Goal: Transaction & Acquisition: Obtain resource

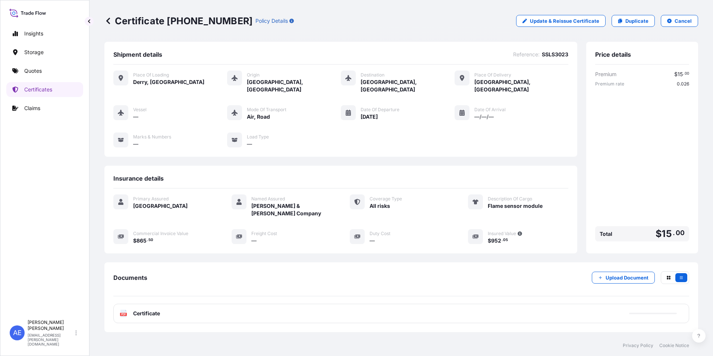
scroll to position [36, 0]
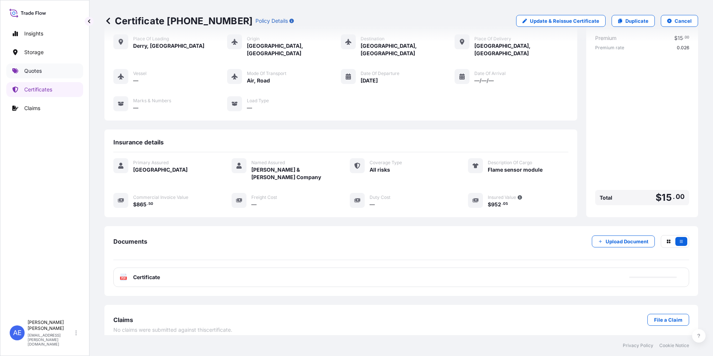
click at [26, 69] on p "Quotes" at bounding box center [33, 70] width 18 height 7
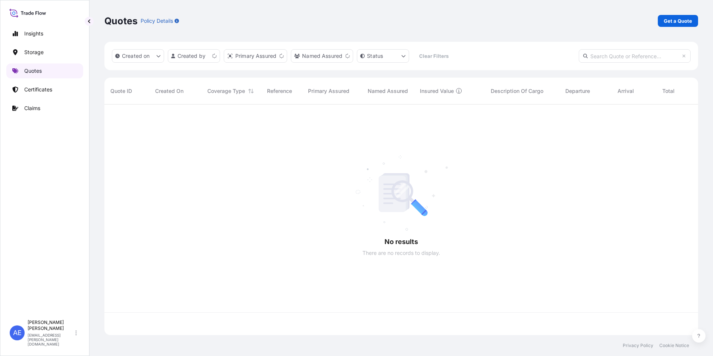
scroll to position [229, 588]
click at [678, 23] on p "Get a Quote" at bounding box center [677, 20] width 28 height 7
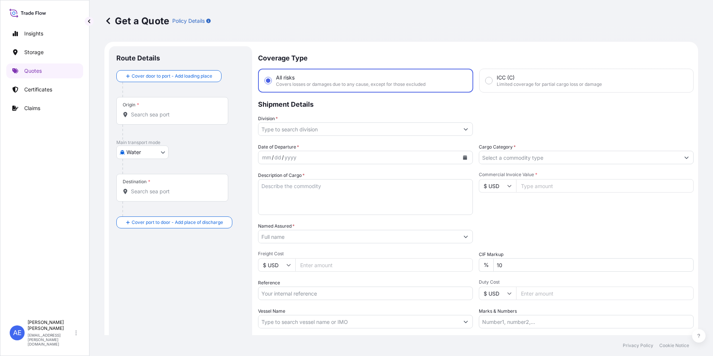
scroll to position [12, 0]
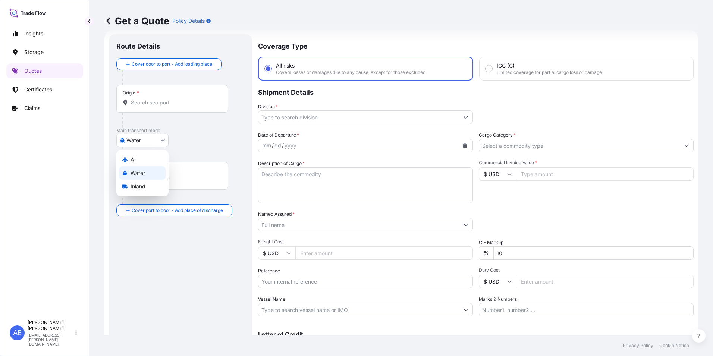
click at [145, 141] on body "Insights Storage Quotes Certificates Claims AE [PERSON_NAME] Samuel [EMAIL_ADDR…" at bounding box center [356, 178] width 713 height 356
click at [138, 154] on div "Air" at bounding box center [142, 159] width 46 height 13
select select "Air"
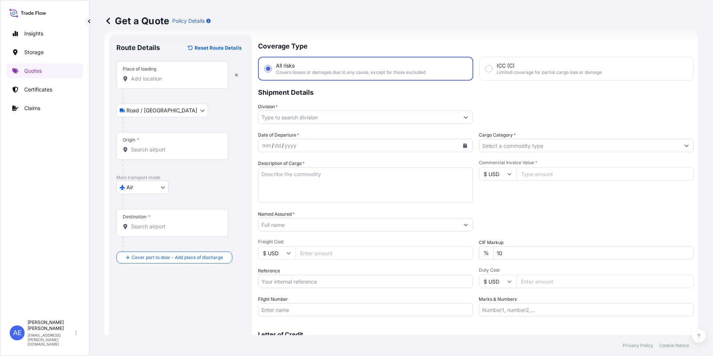
click at [160, 78] on input "Place of loading" at bounding box center [175, 78] width 88 height 7
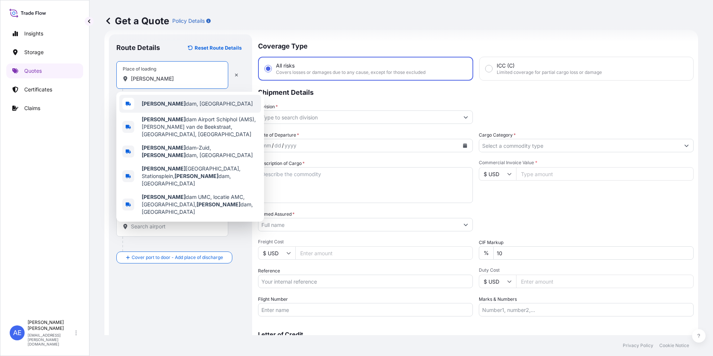
click at [159, 97] on div "[PERSON_NAME] dam, [GEOGRAPHIC_DATA]" at bounding box center [190, 104] width 142 height 18
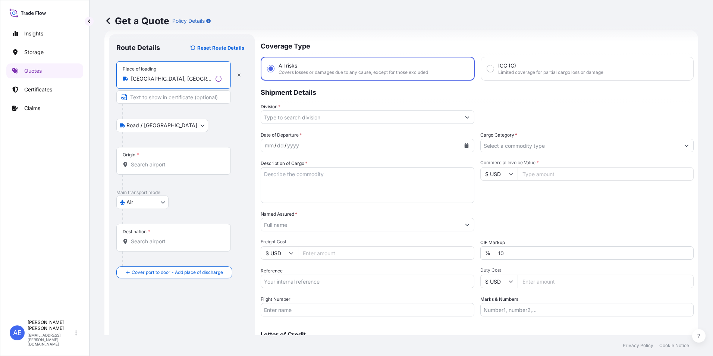
type input "[GEOGRAPHIC_DATA], [GEOGRAPHIC_DATA]"
click at [157, 168] on div "Origin *" at bounding box center [173, 161] width 114 height 28
click at [157, 168] on input "Origin *" at bounding box center [176, 164] width 91 height 7
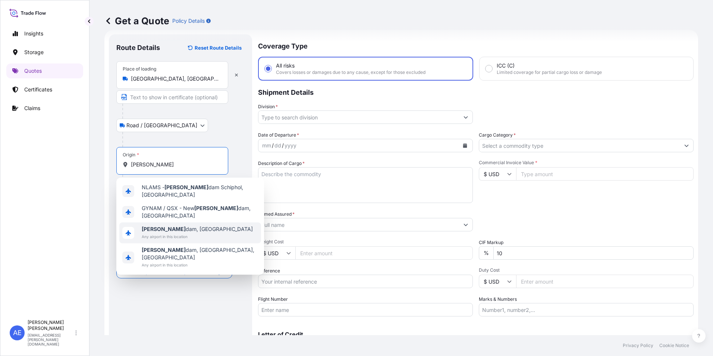
click at [157, 225] on b "[PERSON_NAME]" at bounding box center [164, 228] width 44 height 6
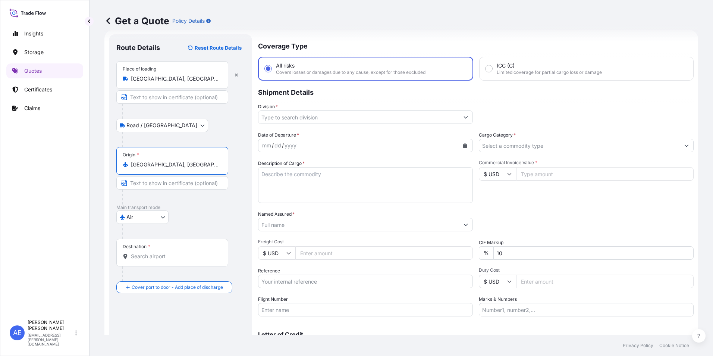
type input "[GEOGRAPHIC_DATA], [GEOGRAPHIC_DATA]"
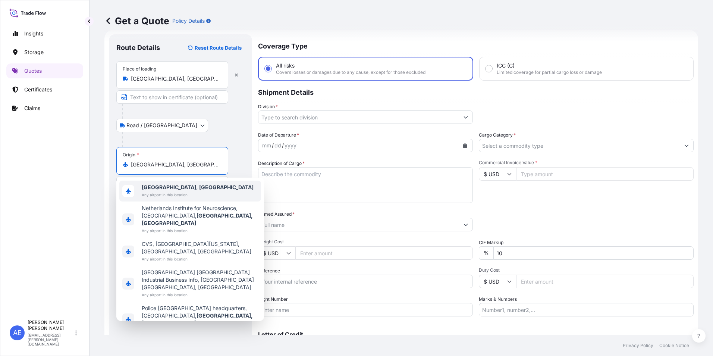
click at [173, 196] on span "Any airport in this location" at bounding box center [198, 194] width 112 height 7
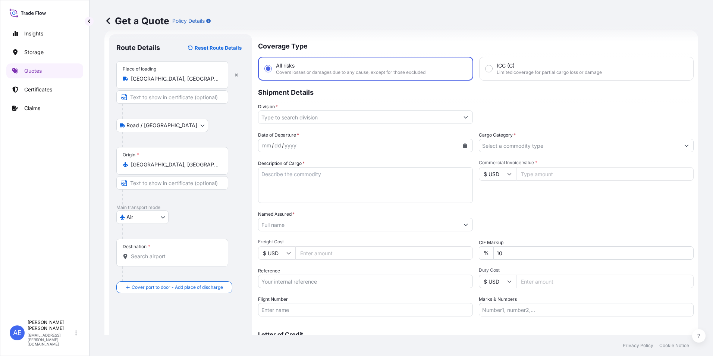
click at [156, 248] on div "Destination *" at bounding box center [172, 252] width 112 height 28
click at [156, 252] on input "Destination *" at bounding box center [175, 255] width 88 height 7
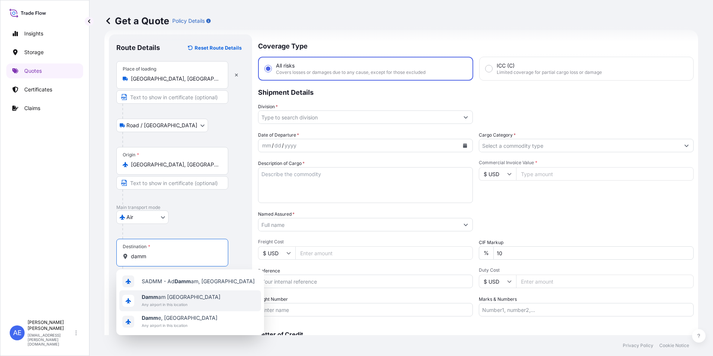
click at [161, 302] on span "Any airport in this location" at bounding box center [181, 303] width 79 height 7
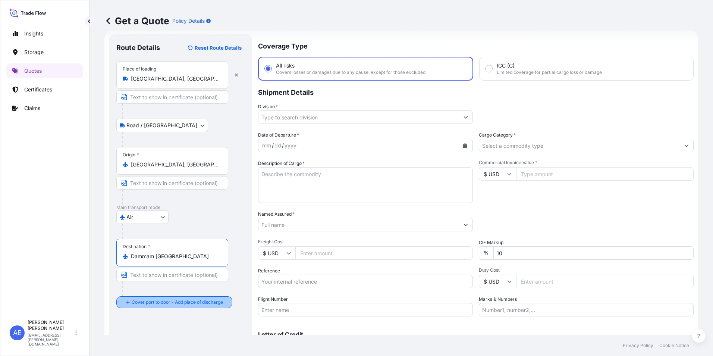
scroll to position [53, 0]
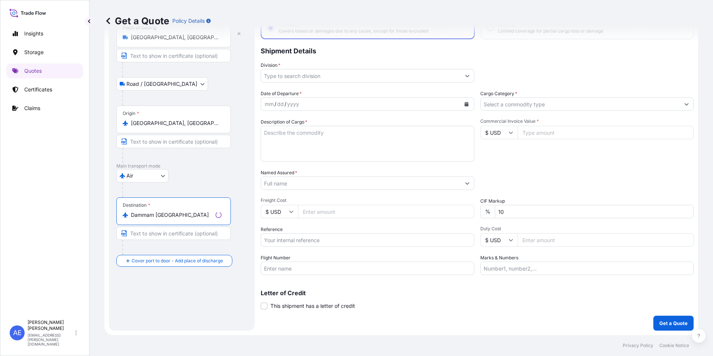
type input "Dammam [GEOGRAPHIC_DATA]"
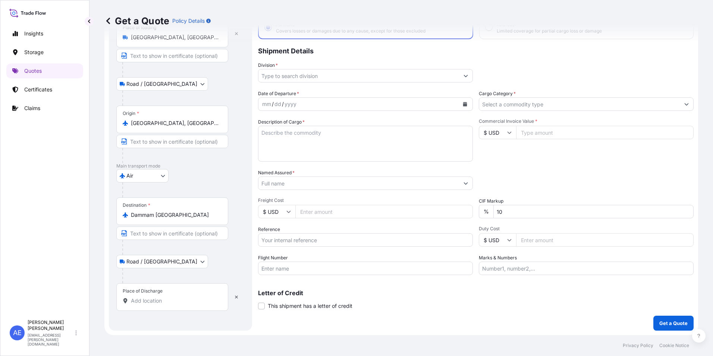
click at [152, 306] on div "Place of Discharge" at bounding box center [172, 297] width 112 height 28
click at [152, 304] on input "Place of Discharge" at bounding box center [175, 300] width 88 height 7
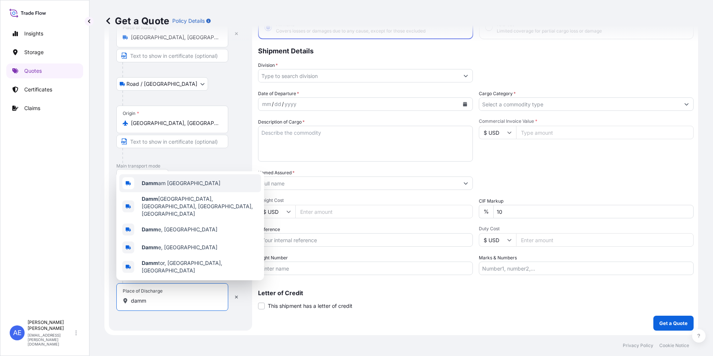
click at [182, 187] on span "Damm am [GEOGRAPHIC_DATA]" at bounding box center [181, 182] width 79 height 7
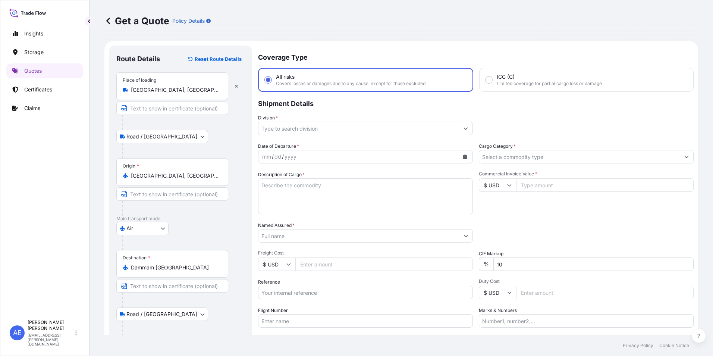
scroll to position [0, 0]
type input "Dammam [GEOGRAPHIC_DATA]"
click at [318, 130] on input "Division *" at bounding box center [358, 128] width 200 height 13
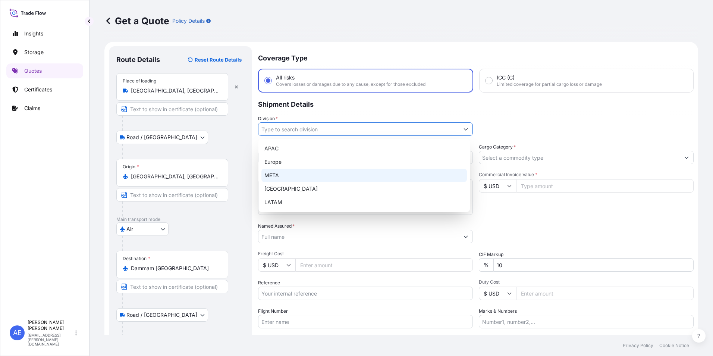
click at [274, 171] on div "META" at bounding box center [363, 174] width 205 height 13
type input "META"
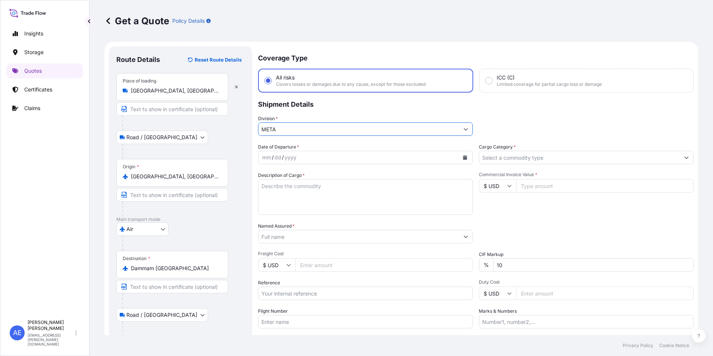
click at [462, 158] on icon "Calendar" at bounding box center [464, 157] width 4 height 4
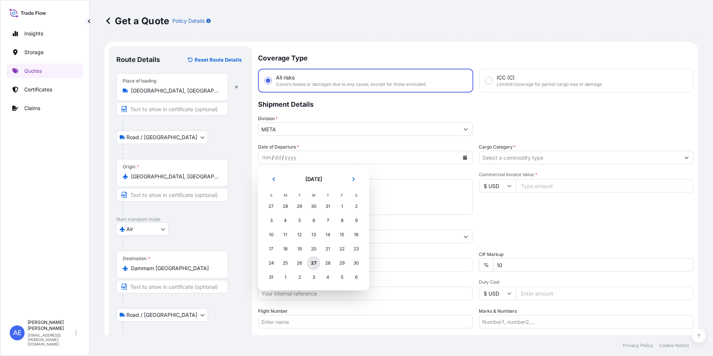
click at [310, 263] on div "27" at bounding box center [313, 262] width 13 height 13
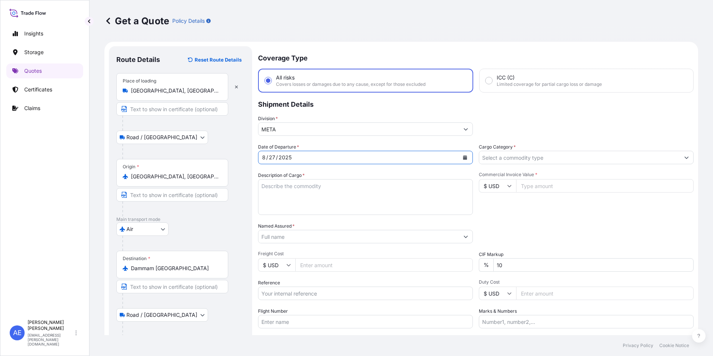
click at [300, 295] on input "Reference" at bounding box center [365, 292] width 215 height 13
paste input "SSLS3046"
type input "SSLS3046"
click at [296, 190] on textarea "Description of Cargo *" at bounding box center [365, 197] width 215 height 36
paste textarea "SECURITY EQUIPMENT"
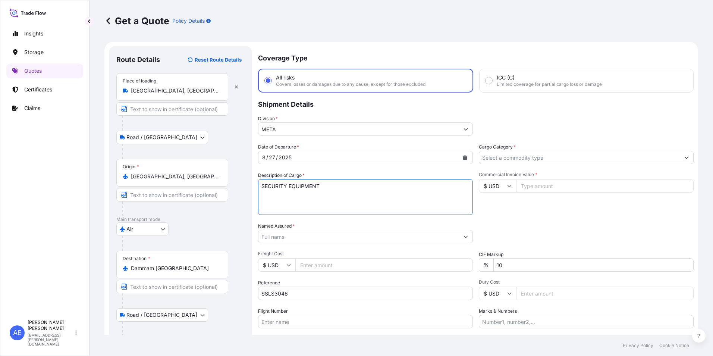
type textarea "SECURITY EQUIPMENT"
click at [518, 158] on input "Cargo Category *" at bounding box center [579, 157] width 200 height 13
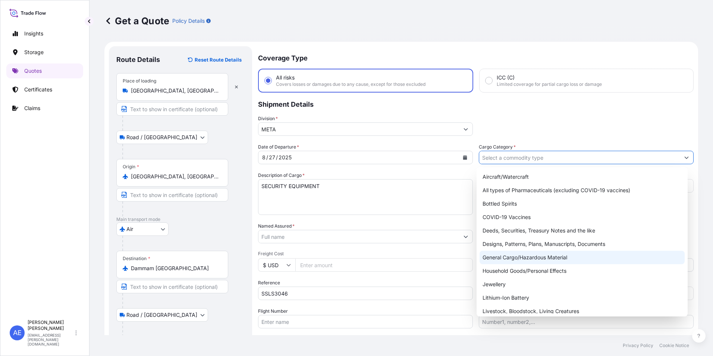
click at [508, 258] on div "General Cargo/Hazardous Material" at bounding box center [581, 256] width 205 height 13
type input "General Cargo/Hazardous Material"
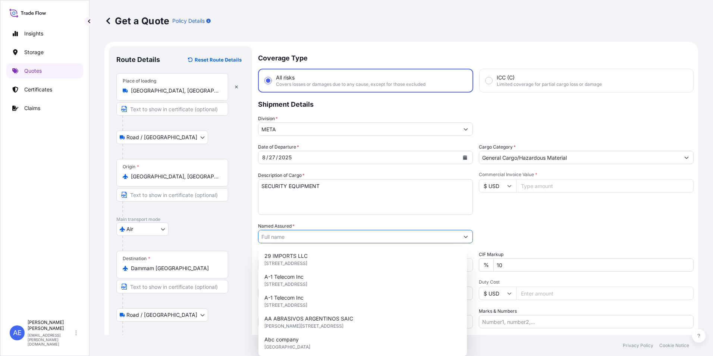
click at [305, 238] on input "Named Assured *" at bounding box center [358, 236] width 200 height 13
paste input "INTERNATIONAL SECURITY AND COMMUNICATION CO."
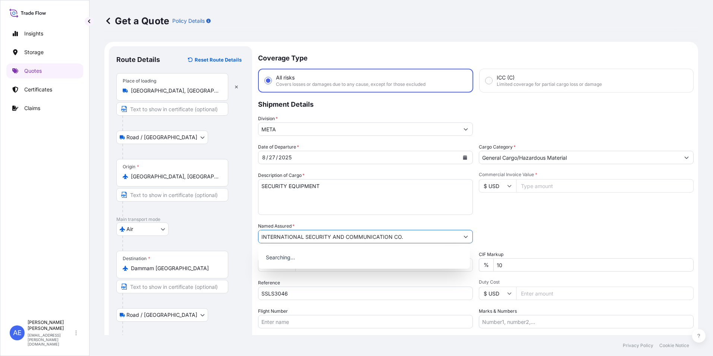
type input "INTERNATIONAL SECURITY AND COMMUNICATION CO."
click at [557, 189] on input "Commercial Invoice Value *" at bounding box center [604, 185] width 177 height 13
click at [538, 189] on input "Commercial Invoice Value *" at bounding box center [604, 185] width 177 height 13
paste input "9.93"
type input "9.93"
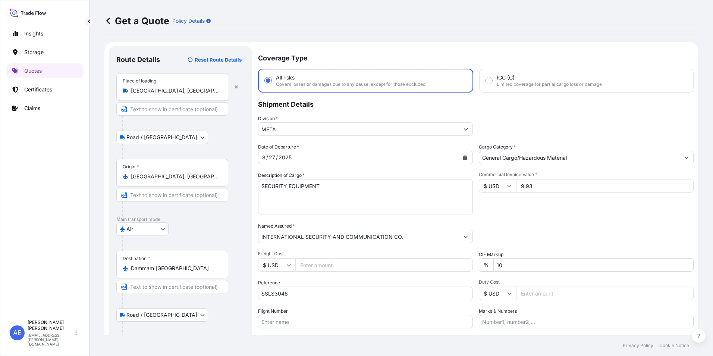
click at [507, 218] on div "Date of Departure * [DATE] Cargo Category * General Cargo/Hazardous Material De…" at bounding box center [475, 235] width 435 height 185
drag, startPoint x: 530, startPoint y: 186, endPoint x: 445, endPoint y: 188, distance: 85.4
click at [459, 187] on div "Date of Departure * [DATE] Cargo Category * General Cargo/Hazardous Material De…" at bounding box center [475, 235] width 435 height 185
click at [572, 188] on input "Commercial Invoice Value *" at bounding box center [604, 185] width 177 height 13
paste input "9.93"
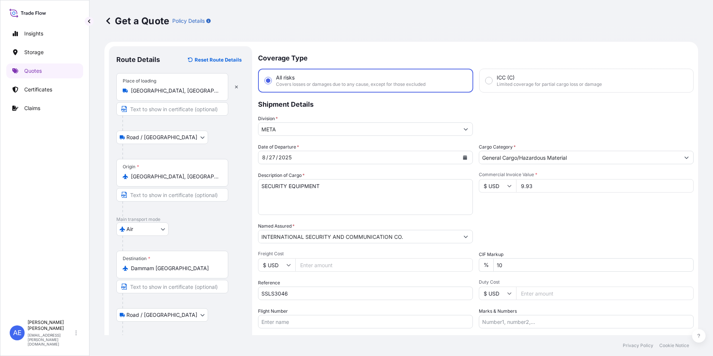
drag, startPoint x: 533, startPoint y: 184, endPoint x: 440, endPoint y: 185, distance: 92.1
click at [440, 185] on div "Date of Departure * [DATE] Cargo Category * General Cargo/Hazardous Material De…" at bounding box center [475, 235] width 435 height 185
click at [532, 186] on input "9930.60" at bounding box center [604, 185] width 177 height 13
click at [531, 187] on input "9930.60" at bounding box center [604, 185] width 177 height 13
click at [563, 189] on input "9933.60" at bounding box center [604, 185] width 177 height 13
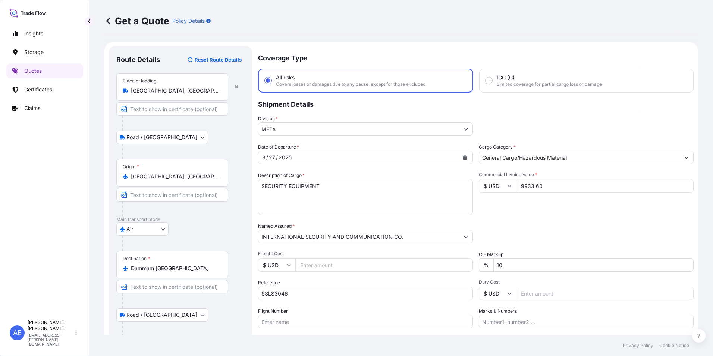
type input "9933.60"
click at [524, 206] on div "Commercial Invoice Value * $ USD 9933.60" at bounding box center [585, 192] width 215 height 43
drag, startPoint x: 511, startPoint y: 262, endPoint x: 275, endPoint y: 297, distance: 239.3
click at [365, 281] on div "Date of Departure * [DATE] Cargo Category * General Cargo/Hazardous Material De…" at bounding box center [475, 235] width 435 height 185
type input "0"
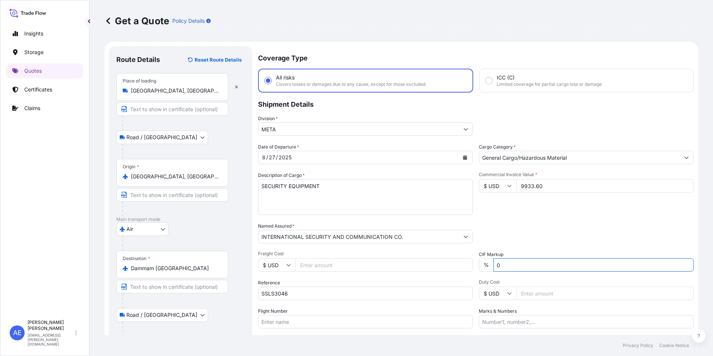
click at [562, 241] on div "Packing Category Type to search a container mode Please select a primary mode o…" at bounding box center [585, 232] width 215 height 21
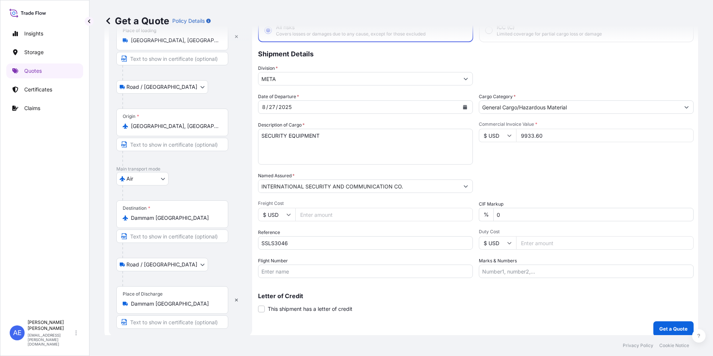
scroll to position [56, 0]
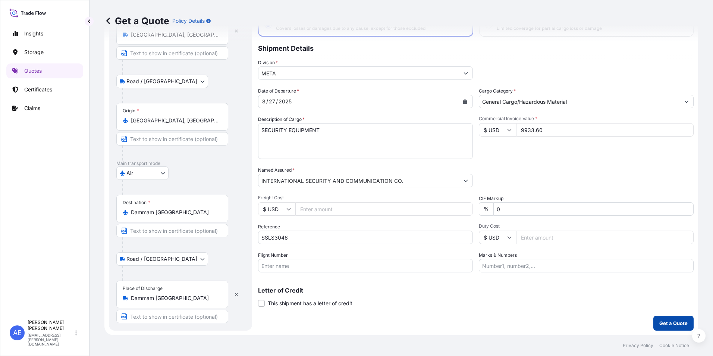
click at [665, 320] on p "Get a Quote" at bounding box center [673, 322] width 28 height 7
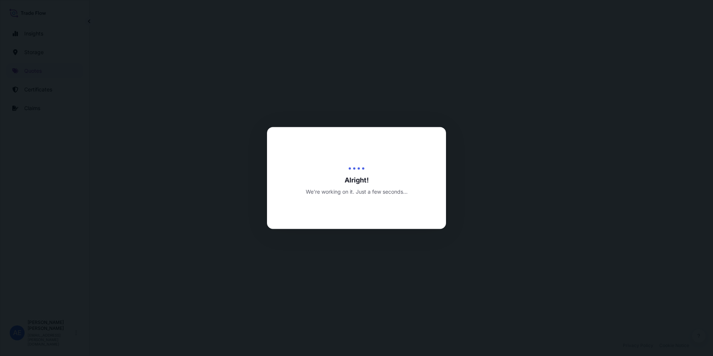
select select "Road / [GEOGRAPHIC_DATA]"
select select "Air"
select select "Road / [GEOGRAPHIC_DATA]"
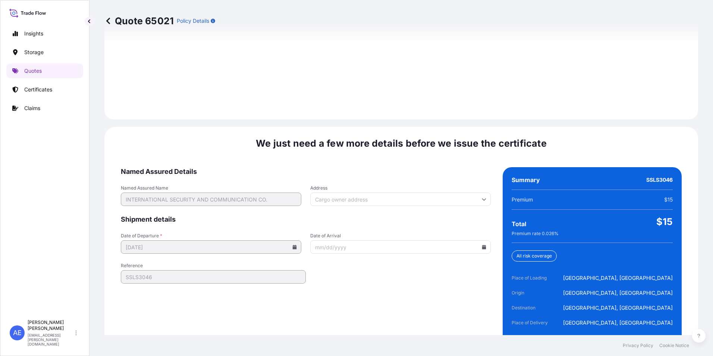
scroll to position [1109, 0]
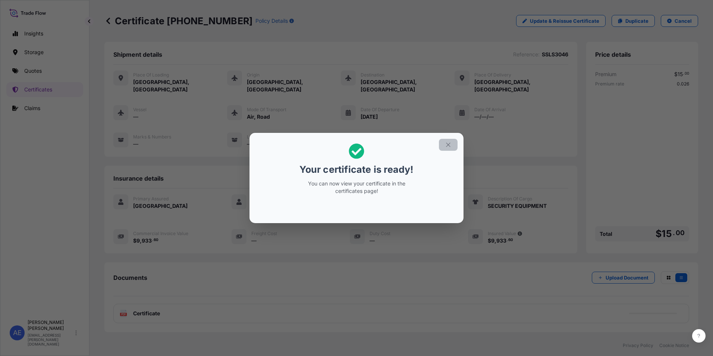
click at [446, 144] on icon "button" at bounding box center [448, 144] width 7 height 7
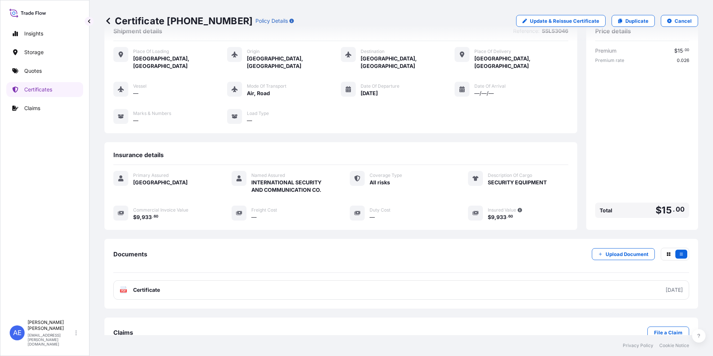
scroll to position [36, 0]
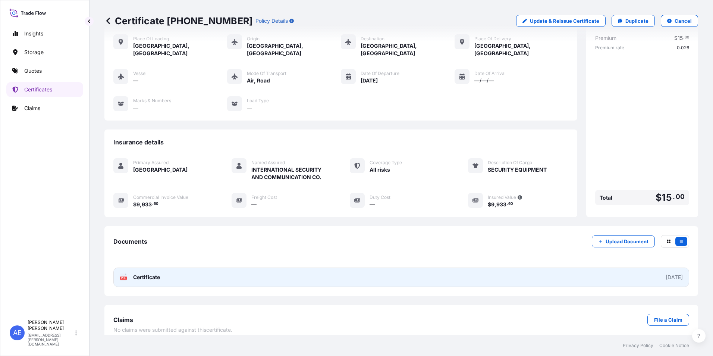
click at [326, 267] on link "PDF Certificate [DATE]" at bounding box center [400, 276] width 575 height 19
